Goal: Transaction & Acquisition: Obtain resource

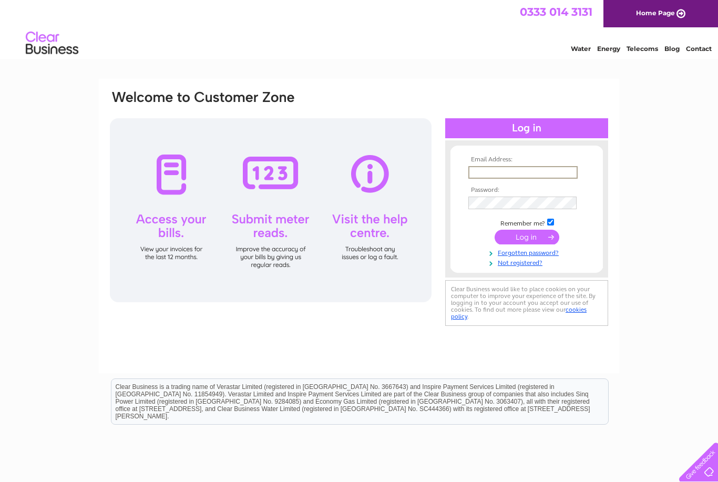
type input "northgateinteriors@gmail.com"
click at [526, 238] on input "submit" at bounding box center [526, 237] width 65 height 15
click at [515, 239] on input "submit" at bounding box center [526, 236] width 65 height 15
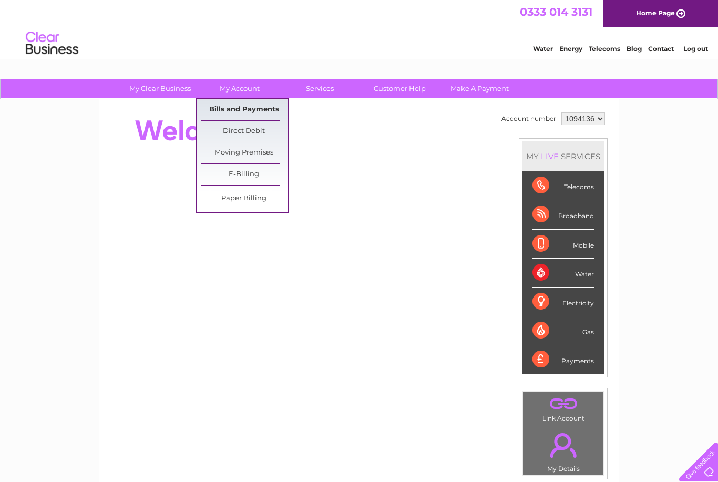
click at [219, 109] on link "Bills and Payments" at bounding box center [244, 109] width 87 height 21
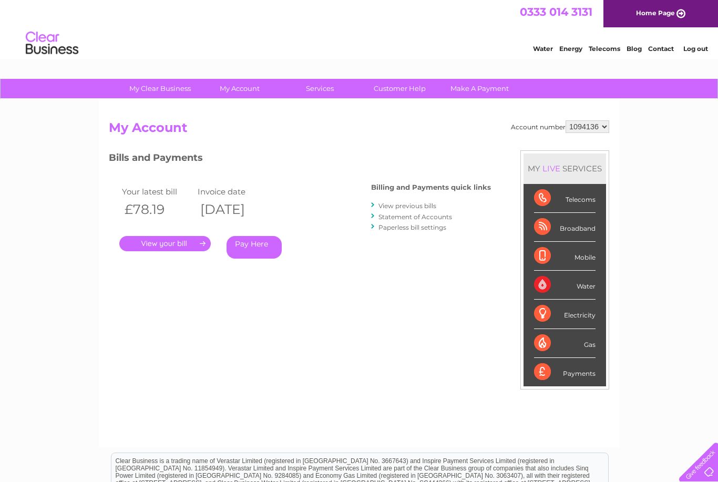
click at [398, 218] on link "Statement of Accounts" at bounding box center [415, 217] width 74 height 8
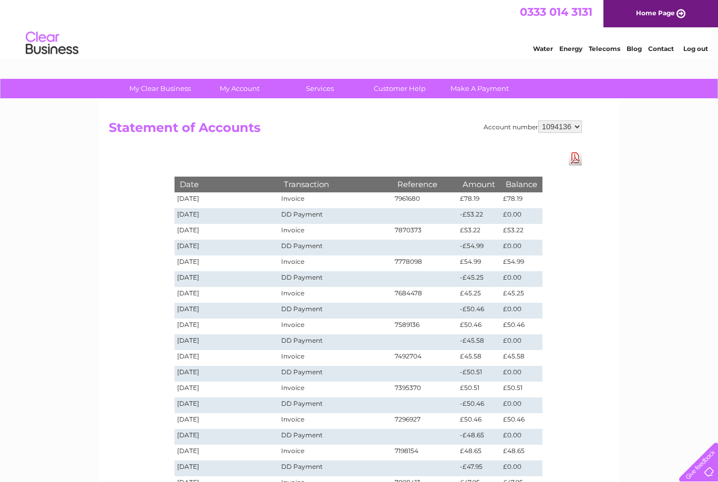
click at [556, 130] on select "1094136 1137709" at bounding box center [560, 126] width 44 height 13
select select "1137709"
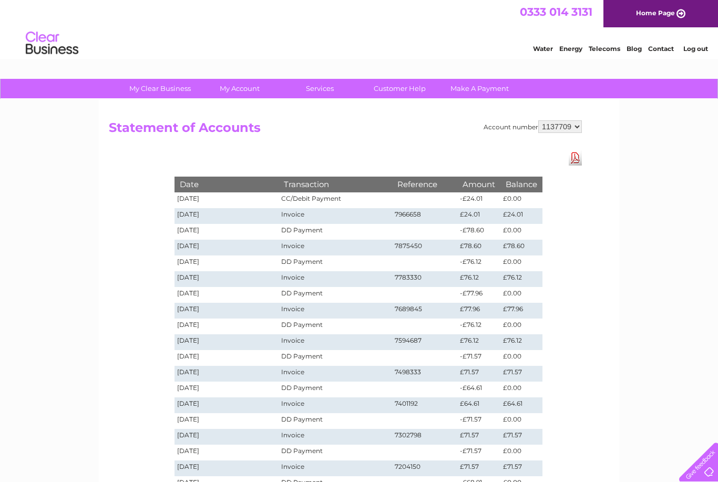
click at [559, 127] on select "1094136 1137709" at bounding box center [560, 126] width 44 height 13
select select "1094136"
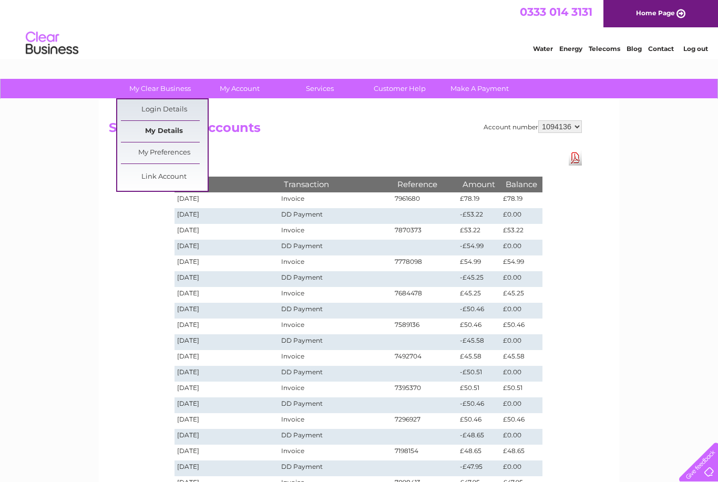
click at [151, 131] on link "My Details" at bounding box center [164, 131] width 87 height 21
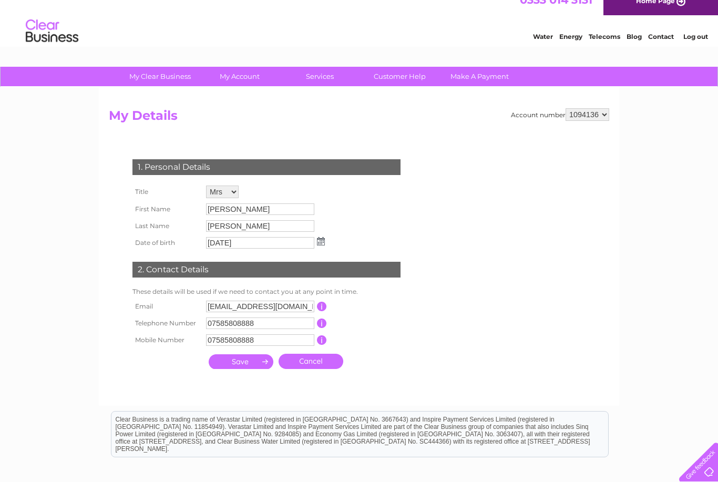
scroll to position [11, 0]
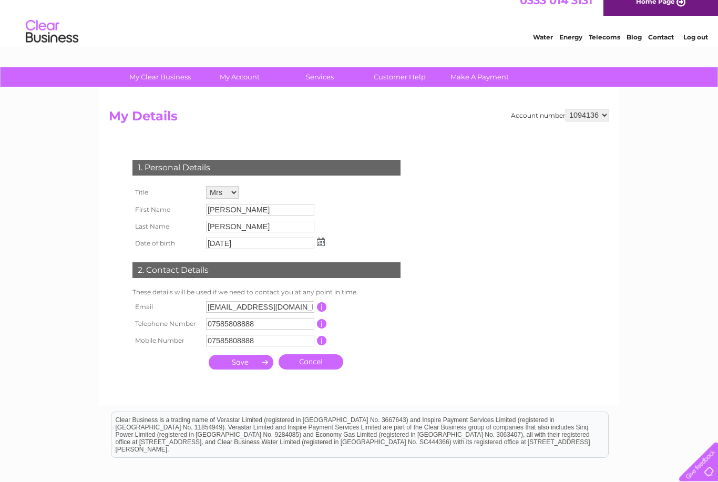
click at [579, 118] on select "1094136 1137709" at bounding box center [587, 115] width 44 height 13
click at [580, 112] on select "1094136 1137709" at bounding box center [587, 115] width 44 height 13
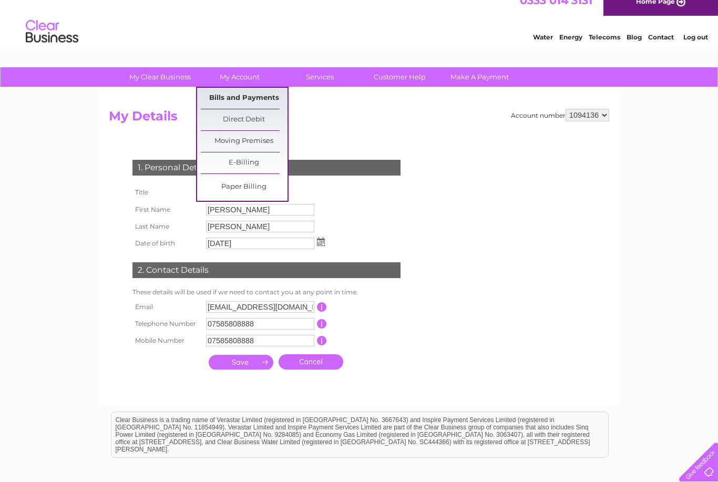
click at [229, 104] on link "Bills and Payments" at bounding box center [244, 98] width 87 height 21
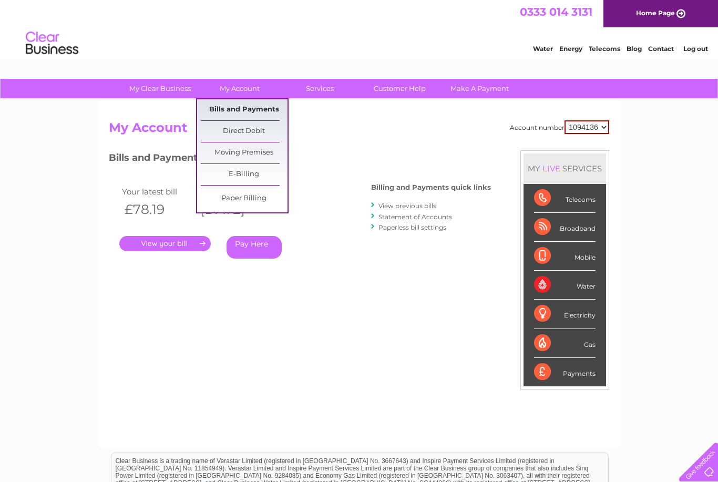
click at [226, 110] on link "Bills and Payments" at bounding box center [244, 109] width 87 height 21
click at [384, 206] on link "View previous bills" at bounding box center [407, 206] width 58 height 8
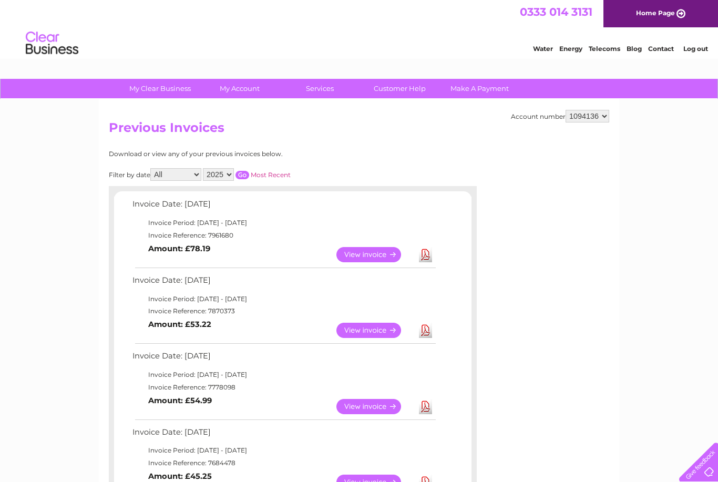
click at [224, 180] on select "2025 2024 2023 2022" at bounding box center [218, 174] width 31 height 13
select select "2022"
click at [249, 173] on input "button" at bounding box center [242, 175] width 14 height 8
click at [600, 110] on select "1094136 1137709" at bounding box center [587, 116] width 44 height 13
select select "1137709"
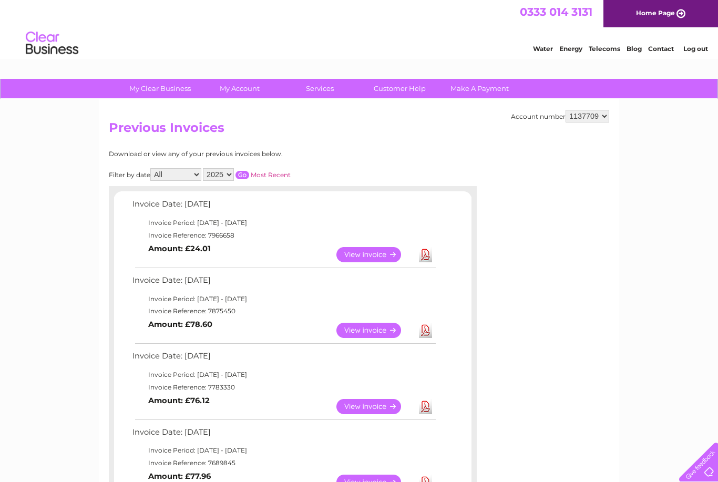
click at [229, 173] on select "2025 2024 2023 2022" at bounding box center [218, 174] width 31 height 13
click at [247, 173] on input "button" at bounding box center [242, 175] width 14 height 8
click at [249, 171] on input "button" at bounding box center [242, 175] width 14 height 8
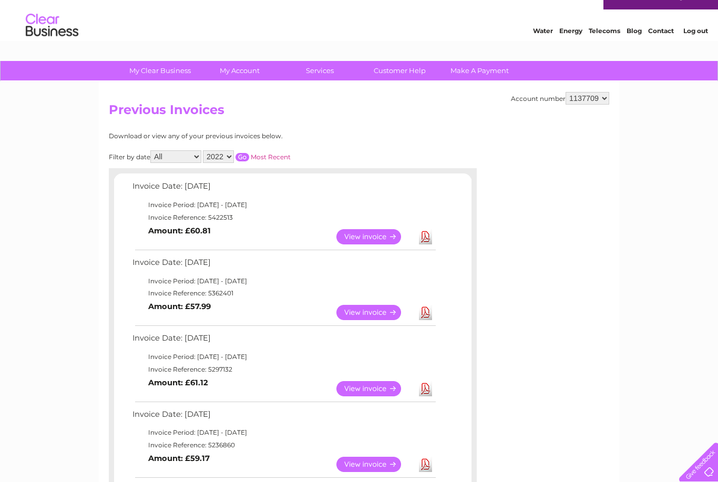
scroll to position [18, 0]
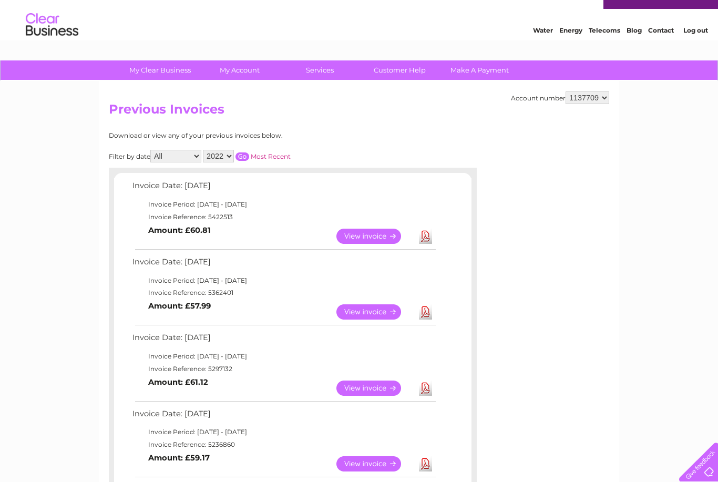
click at [249, 152] on input "button" at bounding box center [242, 156] width 14 height 8
click at [232, 159] on select "2025 2024 2023 2022" at bounding box center [218, 156] width 31 height 13
select select "2025"
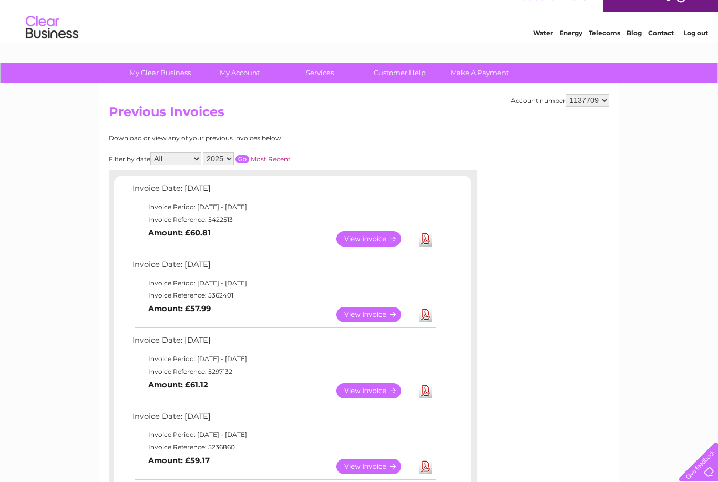
click at [249, 158] on input "button" at bounding box center [242, 159] width 14 height 8
click at [591, 103] on select "1094136 1137709" at bounding box center [587, 100] width 44 height 13
select select "1094136"
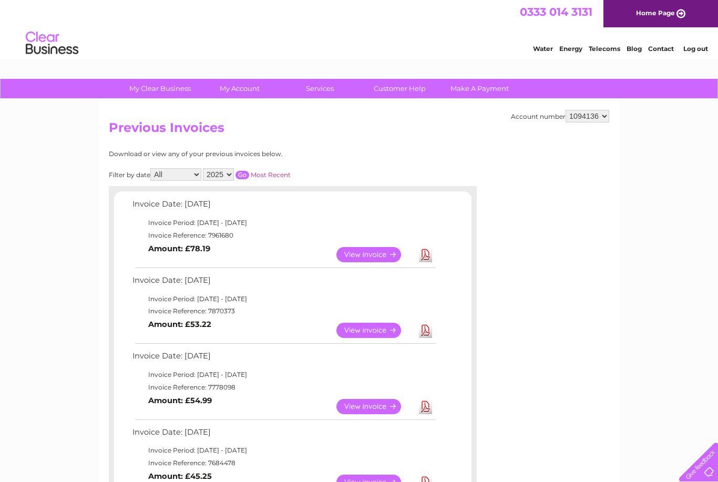
click at [598, 119] on select "1094136 1137709" at bounding box center [587, 116] width 44 height 13
select select "1137709"
click at [607, 113] on select "1094136 1137709" at bounding box center [587, 116] width 44 height 13
select select "1094136"
click at [233, 170] on select "2025 2024 2023 2022" at bounding box center [218, 174] width 31 height 13
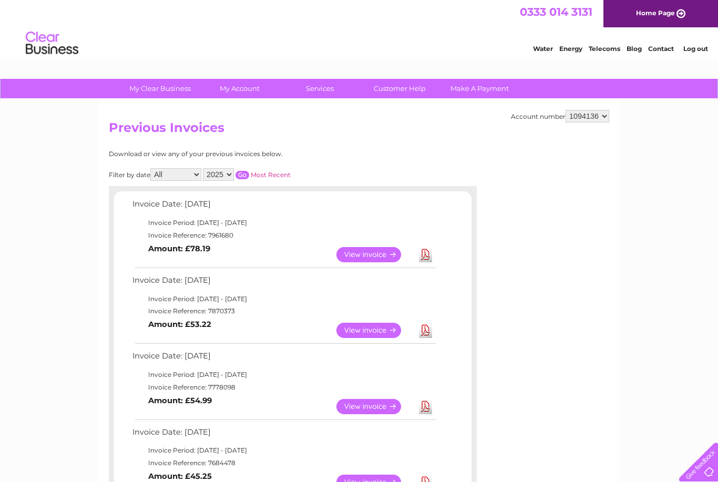
select select "2022"
click at [249, 174] on input "button" at bounding box center [242, 175] width 14 height 8
click at [247, 171] on input "button" at bounding box center [242, 175] width 14 height 8
click at [249, 171] on input "button" at bounding box center [242, 175] width 14 height 8
click at [249, 173] on input "button" at bounding box center [242, 175] width 14 height 8
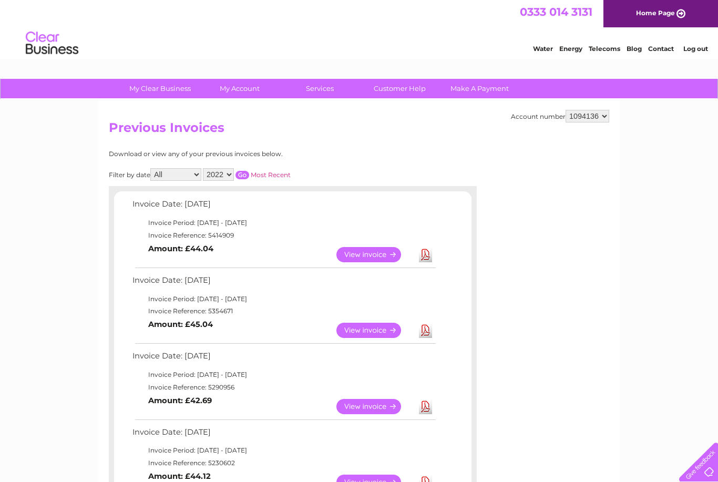
click at [249, 174] on input "button" at bounding box center [242, 175] width 14 height 8
click at [249, 172] on input "button" at bounding box center [242, 175] width 14 height 8
click at [249, 171] on input "button" at bounding box center [242, 175] width 14 height 8
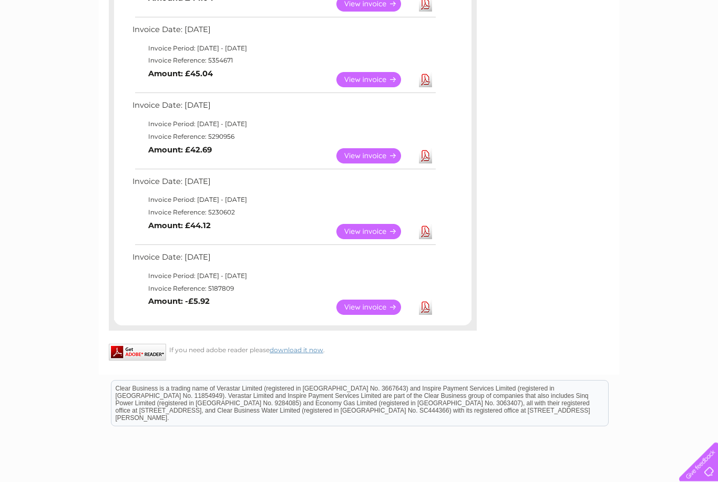
scroll to position [251, 0]
click at [361, 300] on link "View" at bounding box center [374, 307] width 77 height 15
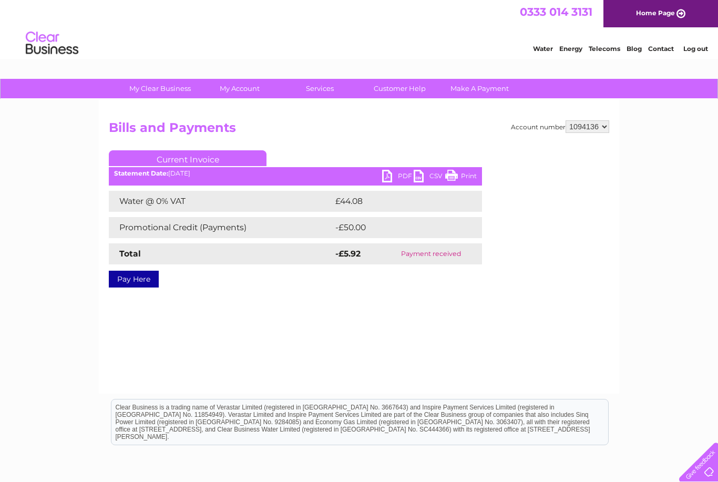
click at [389, 179] on link "PDF" at bounding box center [398, 177] width 32 height 15
click at [597, 130] on select "1094136 1137709" at bounding box center [587, 126] width 44 height 13
select select "1137709"
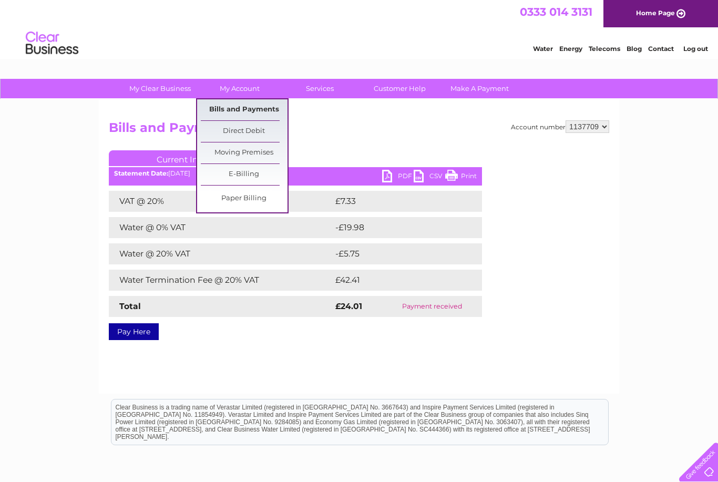
click at [263, 110] on link "Bills and Payments" at bounding box center [244, 109] width 87 height 21
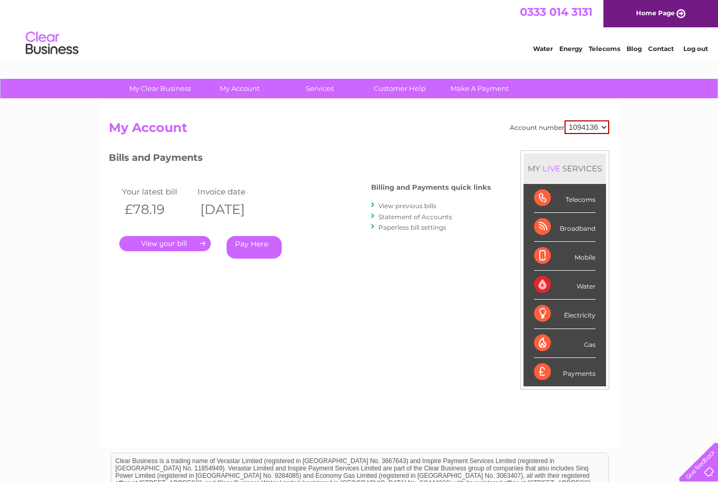
click at [399, 206] on link "View previous bills" at bounding box center [407, 206] width 58 height 8
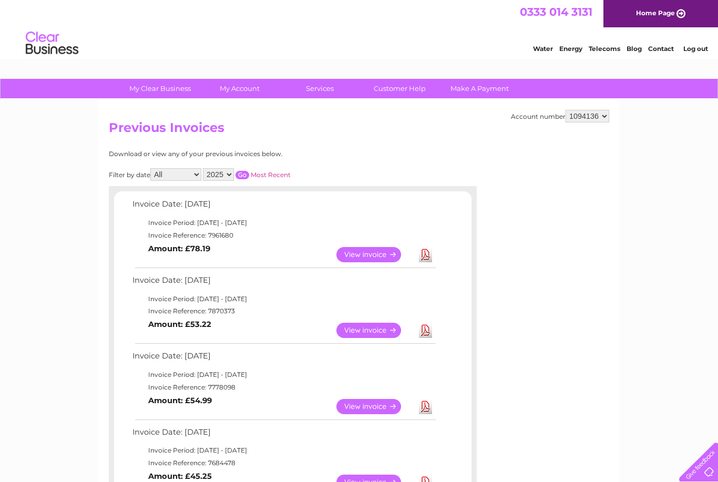
click at [234, 172] on select "2025 2024 2023 2022" at bounding box center [218, 174] width 31 height 13
click at [249, 171] on input "button" at bounding box center [242, 175] width 14 height 8
click at [249, 177] on input "button" at bounding box center [242, 175] width 14 height 8
click at [249, 173] on input "button" at bounding box center [242, 175] width 14 height 8
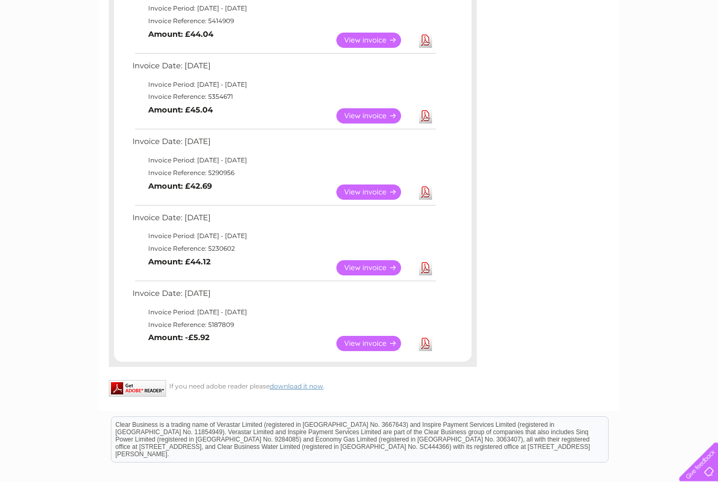
scroll to position [211, 0]
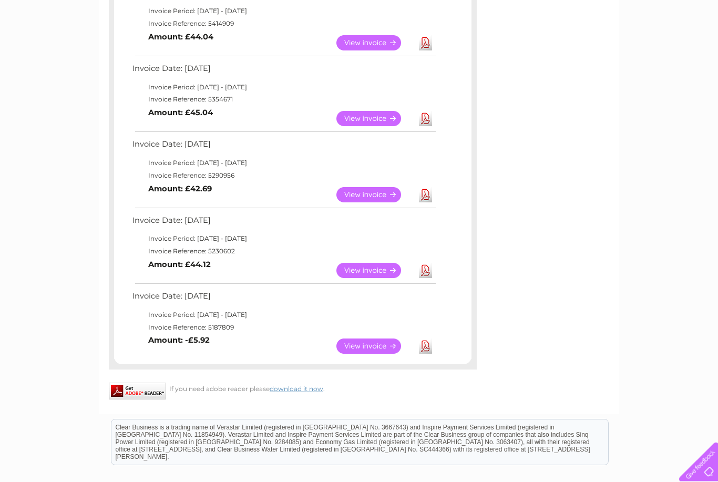
click at [368, 339] on link "View" at bounding box center [374, 346] width 77 height 15
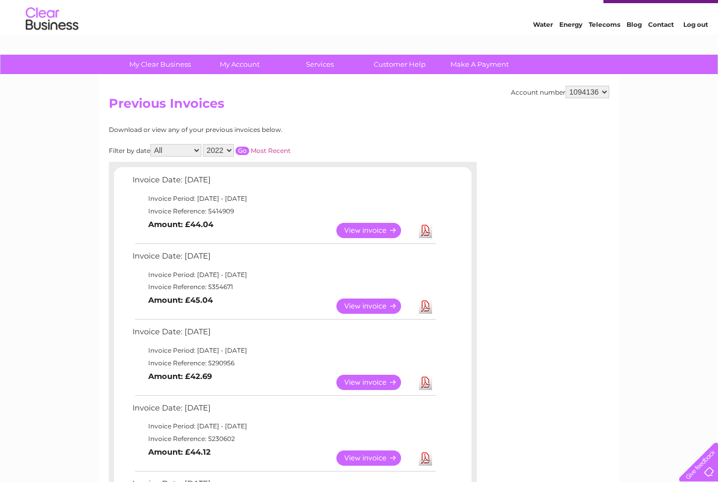
scroll to position [0, 0]
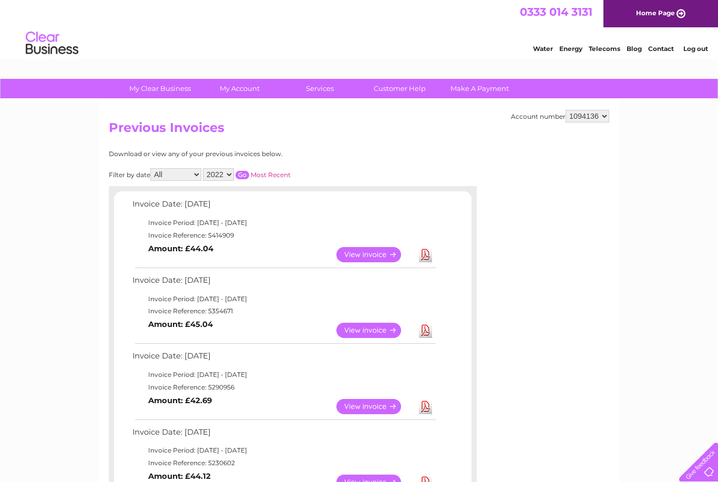
click at [581, 341] on div "Account number 1094136 1137709 Previous Invoices Download or view any of your p…" at bounding box center [359, 362] width 520 height 526
click at [234, 174] on select "2025 2024 2023 2022" at bounding box center [218, 174] width 31 height 13
select select "2025"
click at [249, 174] on input "button" at bounding box center [242, 175] width 14 height 8
click at [363, 251] on link "View" at bounding box center [374, 254] width 77 height 15
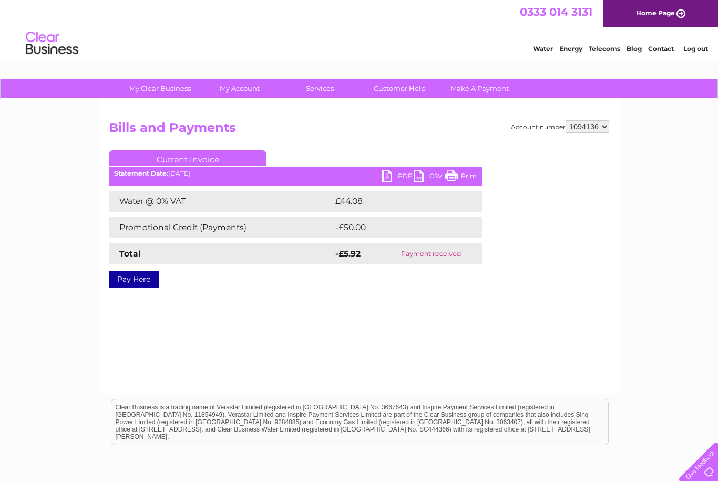
click at [387, 180] on link "PDF" at bounding box center [398, 177] width 32 height 15
click at [596, 131] on select "1094136 1137709" at bounding box center [587, 126] width 44 height 13
select select "1137709"
